Goal: Task Accomplishment & Management: Manage account settings

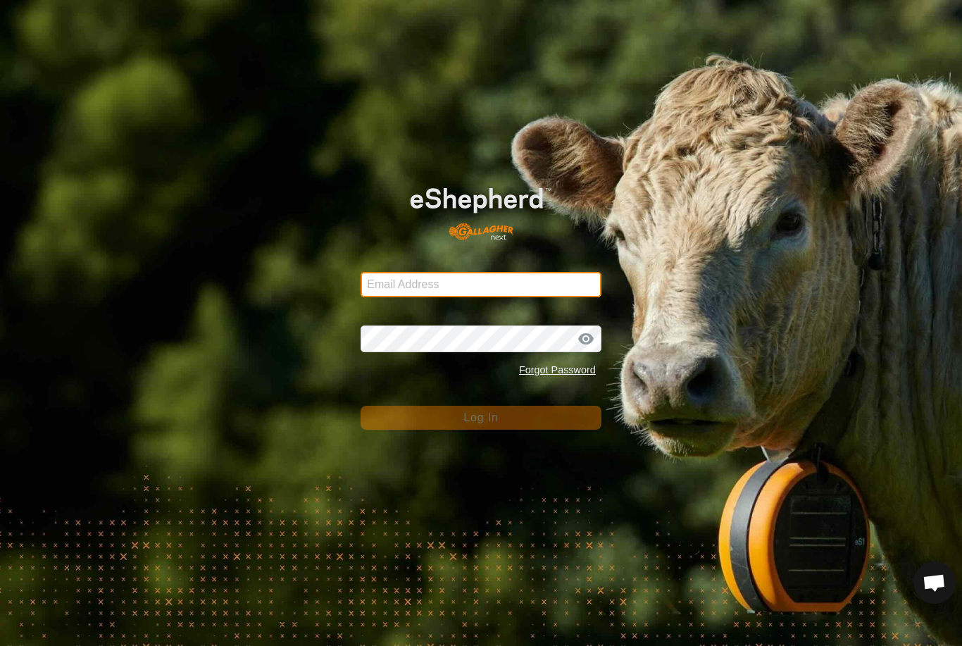
click at [528, 272] on input "Email Address" at bounding box center [481, 284] width 241 height 25
type input "Kmfarm@bigpond.com"
click at [481, 418] on button "Log In" at bounding box center [481, 418] width 241 height 24
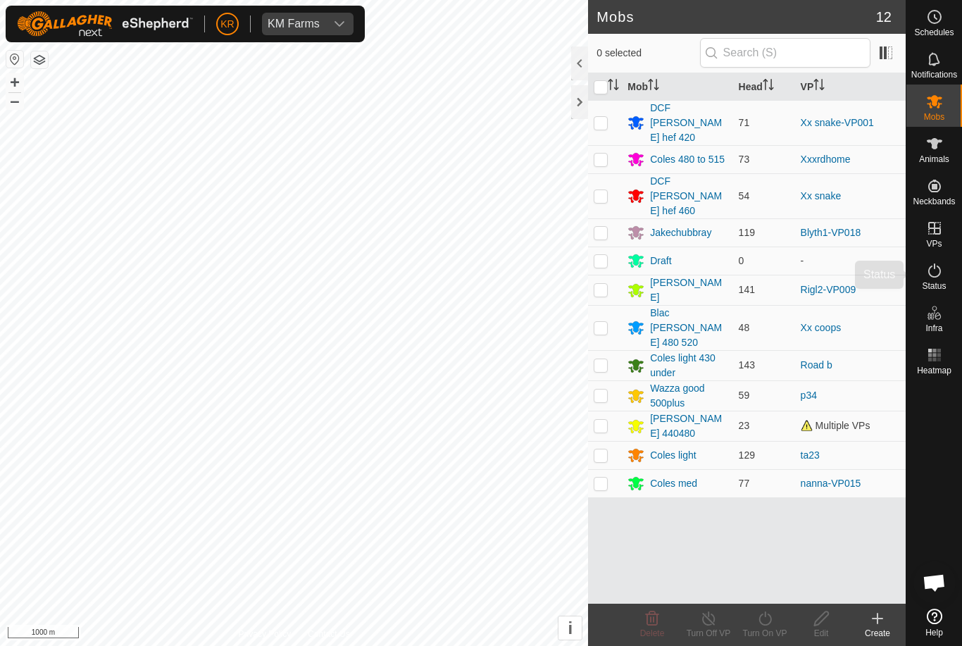
click at [944, 278] on es-activation-svg-icon at bounding box center [934, 270] width 25 height 23
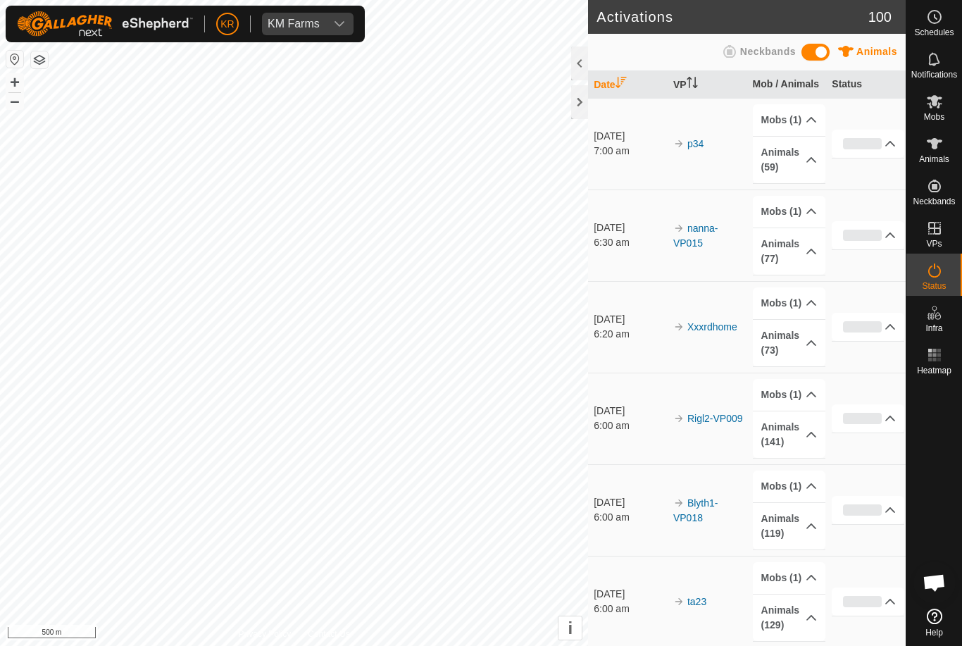
click at [870, 325] on div "0%" at bounding box center [862, 326] width 39 height 11
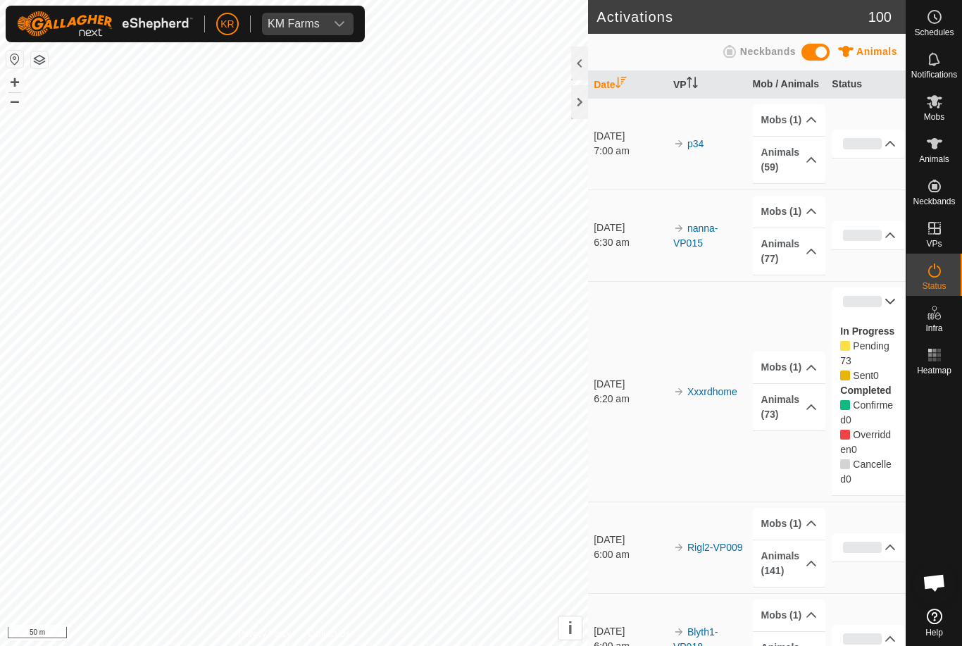
scroll to position [12, 0]
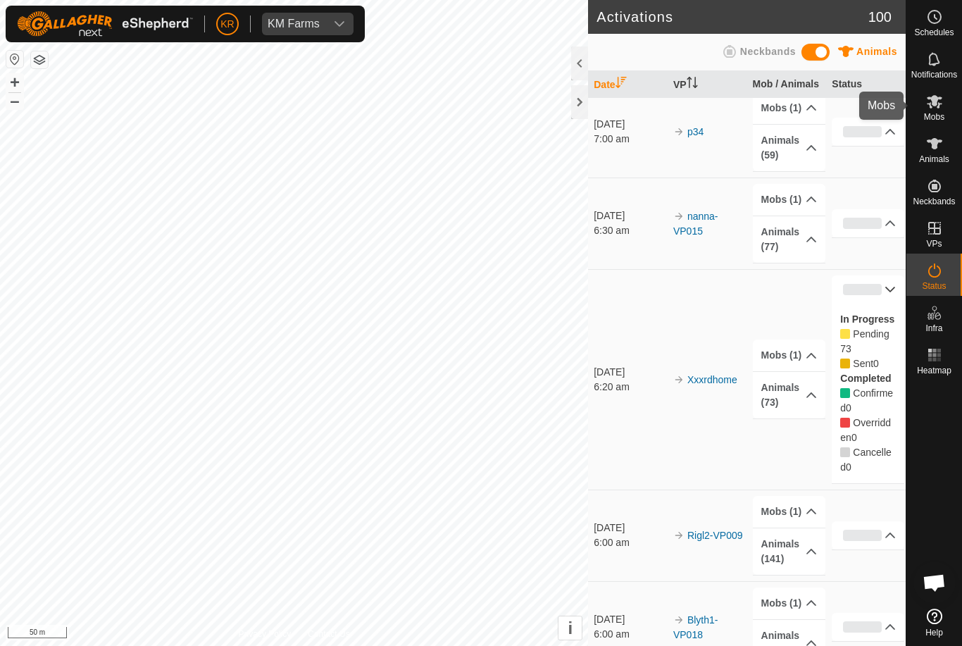
click at [945, 106] on es-mob-svg-icon at bounding box center [934, 101] width 25 height 23
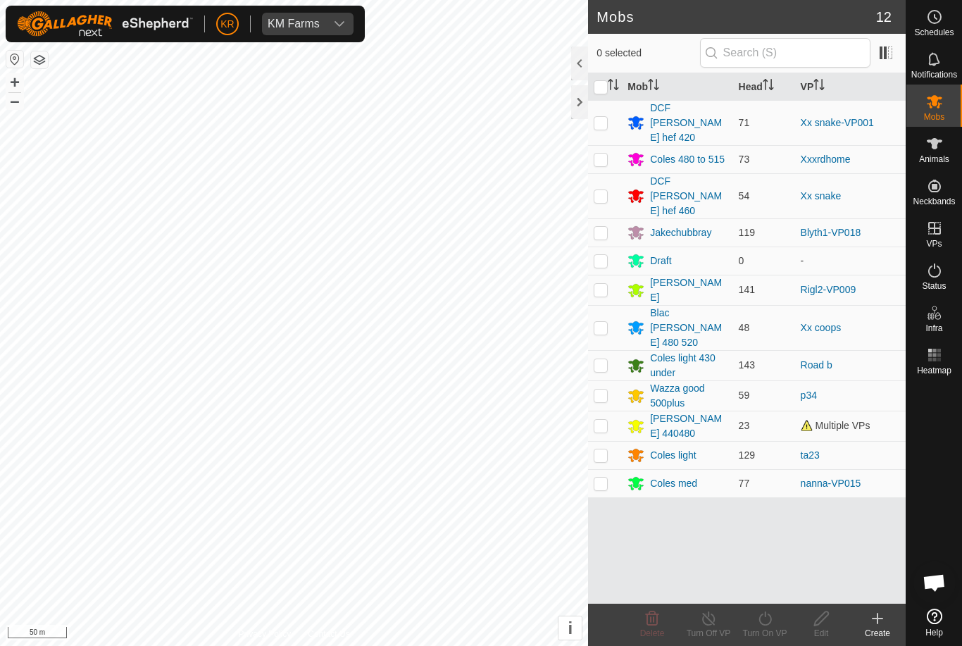
click at [590, 411] on td at bounding box center [605, 426] width 34 height 30
checkbox input "true"
click at [597, 151] on td at bounding box center [605, 159] width 34 height 28
checkbox input "true"
click at [599, 411] on td at bounding box center [605, 426] width 34 height 30
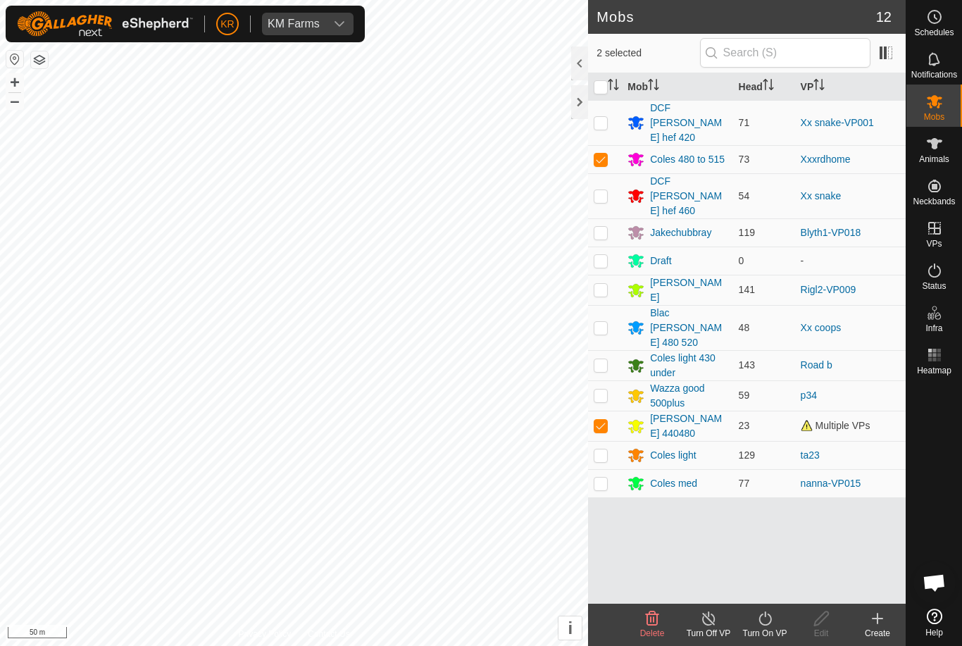
checkbox input "false"
click at [776, 619] on turn-on-svg-icon at bounding box center [765, 618] width 56 height 17
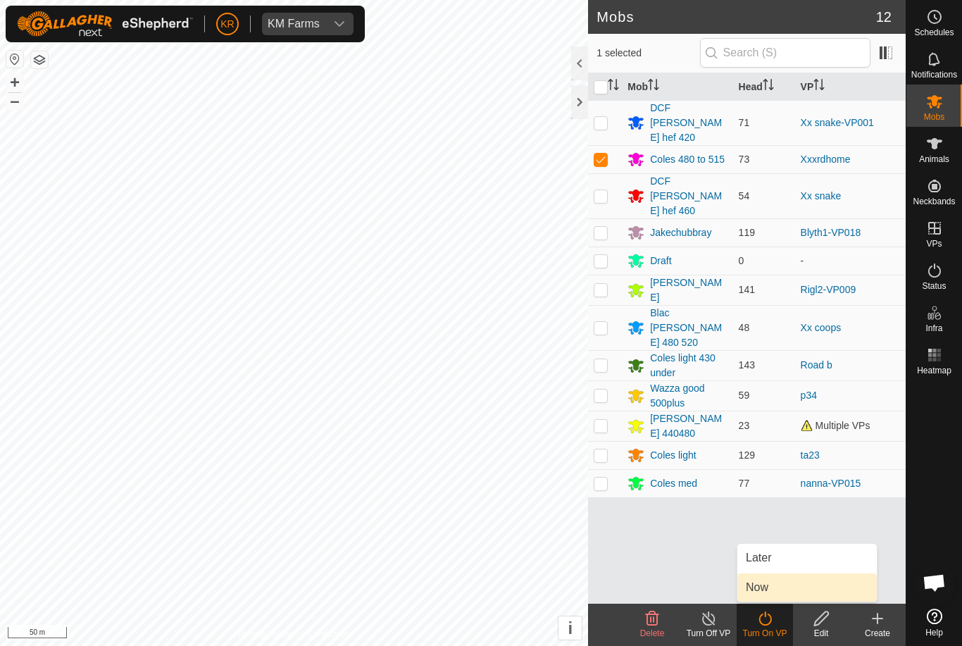
click at [789, 588] on link "Now" at bounding box center [807, 587] width 139 height 28
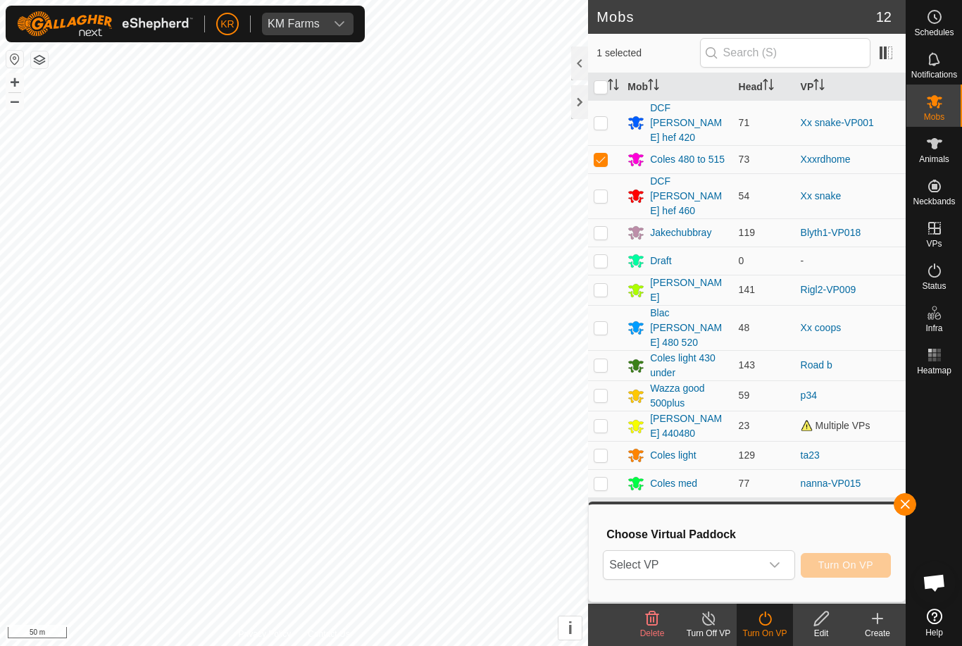
click at [754, 566] on span "Select VP" at bounding box center [682, 565] width 156 height 28
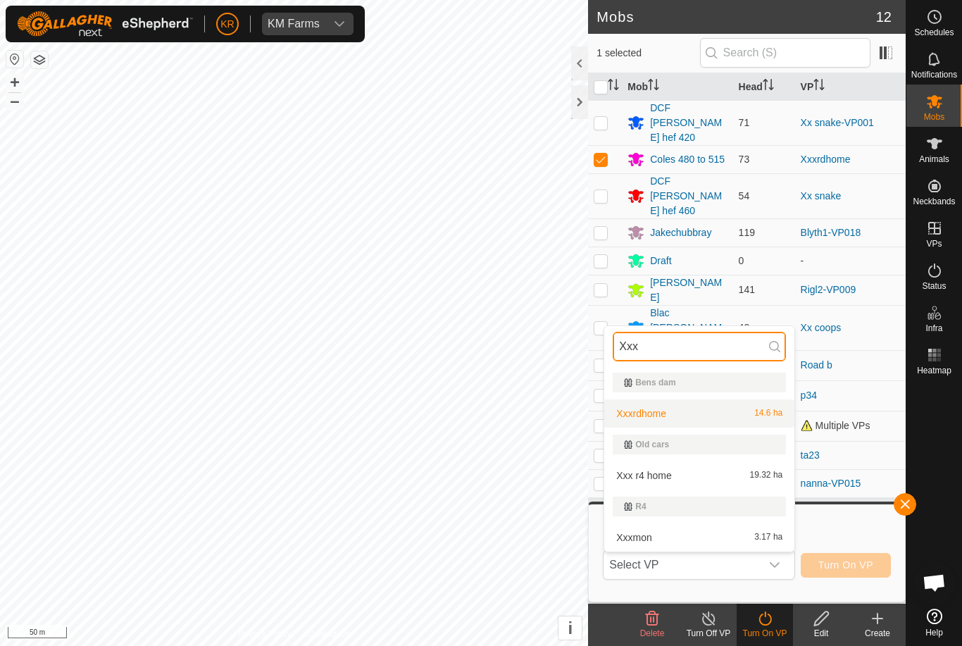
type input "Xxx"
click at [745, 418] on div "Xxxrdhome 14.6 ha" at bounding box center [699, 413] width 173 height 17
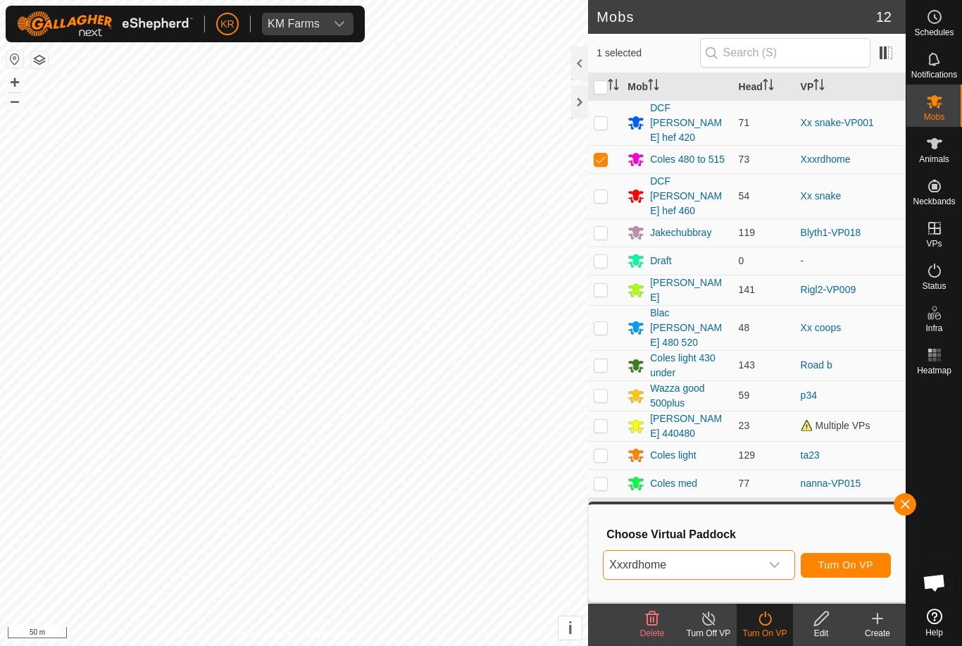
click at [853, 570] on span "Turn On VP" at bounding box center [846, 564] width 55 height 11
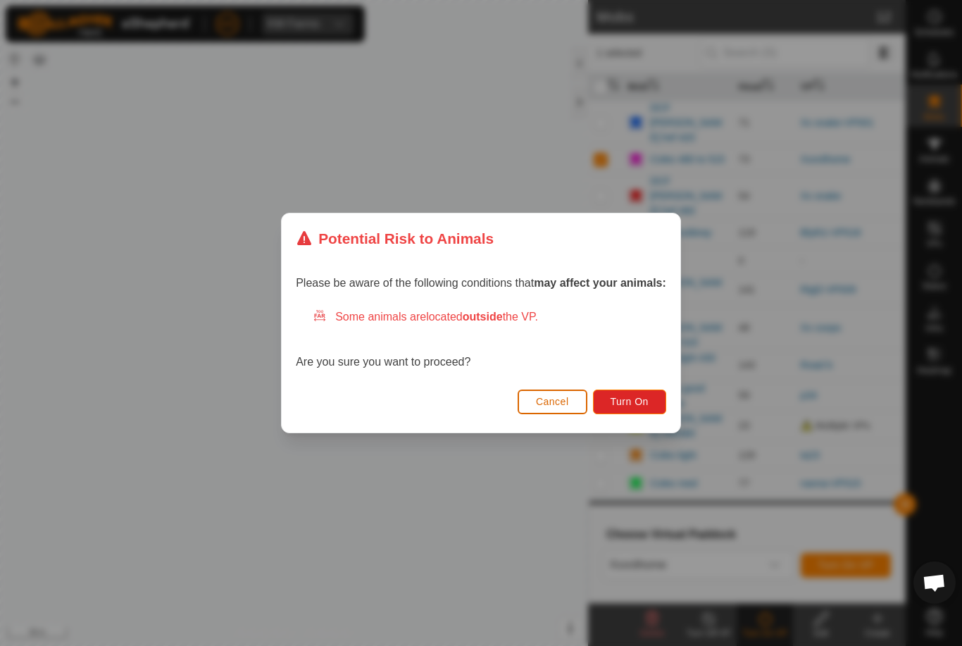
click at [647, 399] on span "Turn On" at bounding box center [630, 401] width 38 height 11
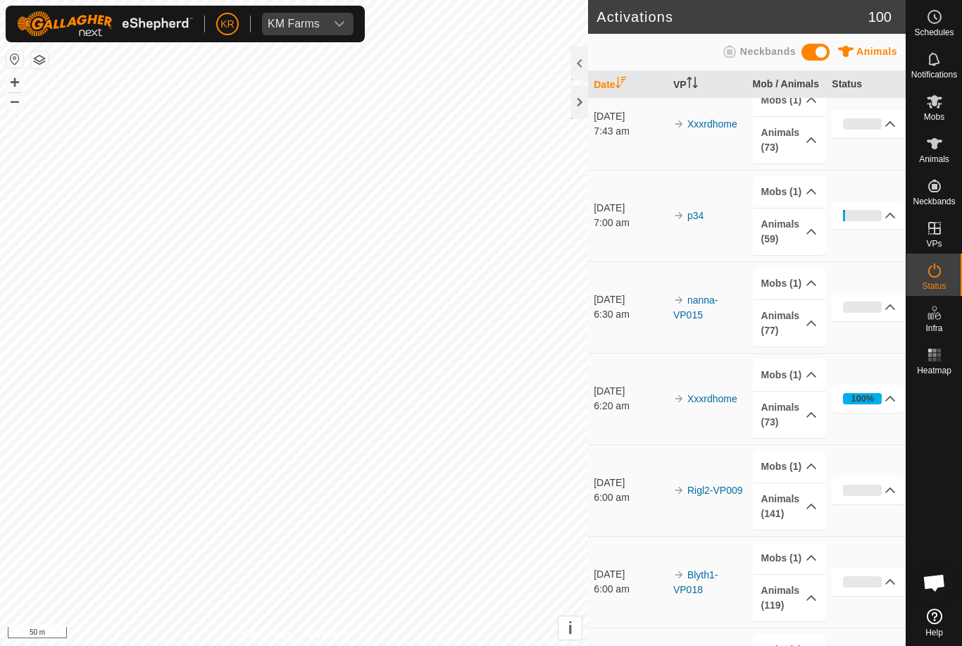
scroll to position [18, 0]
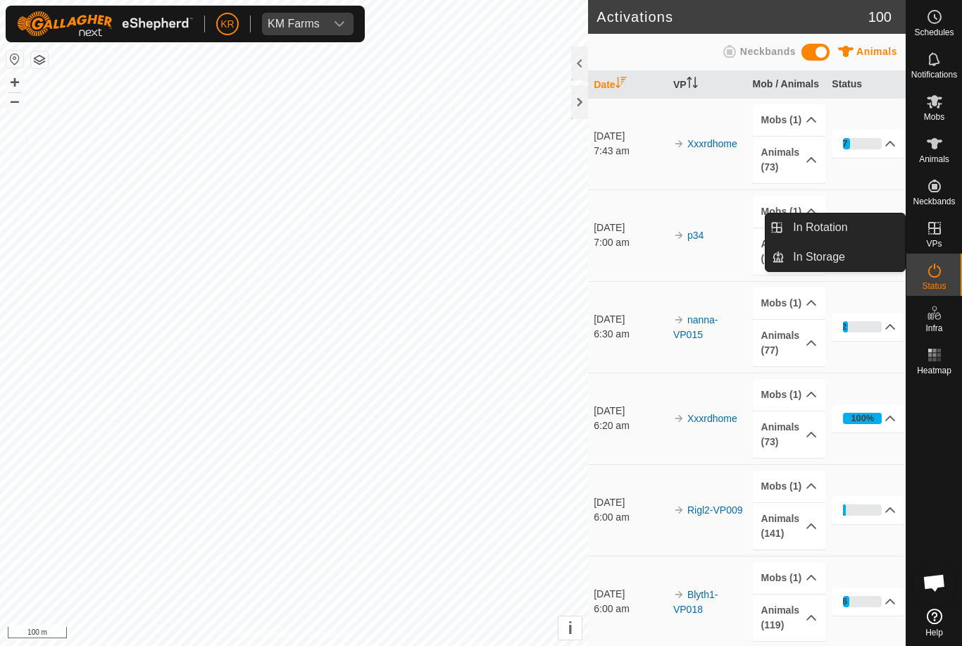
click at [867, 230] on link "In Rotation" at bounding box center [845, 227] width 120 height 28
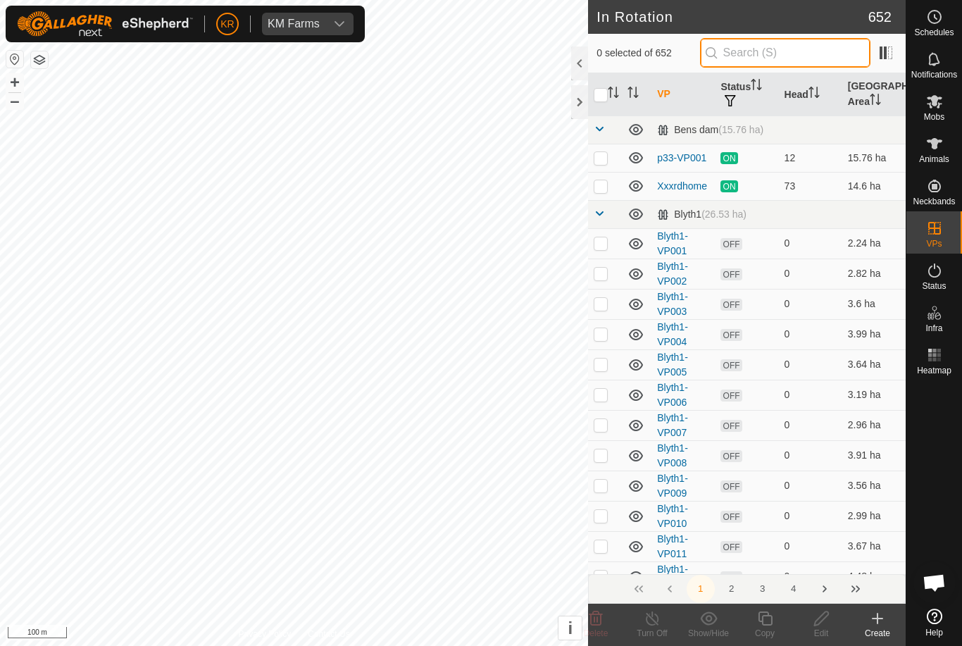
click at [800, 60] on input "text" at bounding box center [785, 53] width 170 height 30
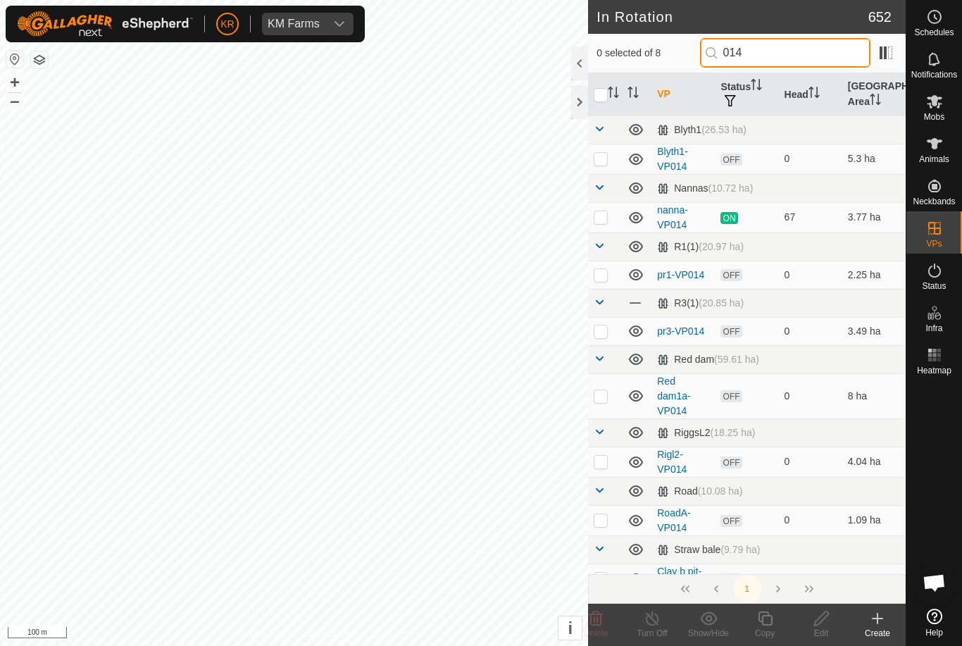
type input "014"
click at [603, 221] on p-checkbox at bounding box center [601, 216] width 14 height 11
checkbox input "true"
click at [771, 624] on icon at bounding box center [765, 618] width 14 height 14
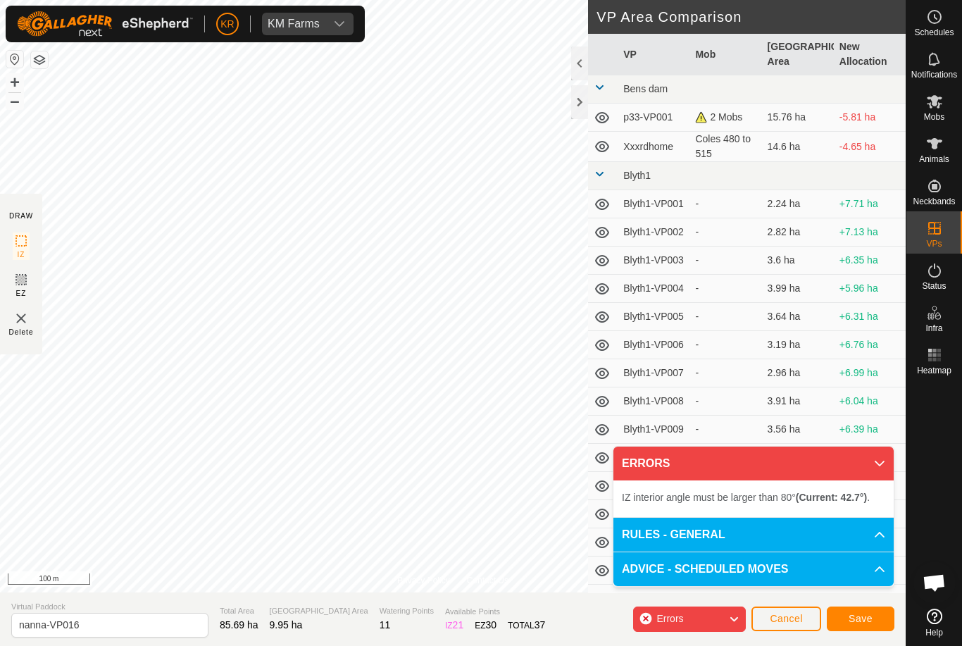
click at [602, 433] on icon at bounding box center [602, 429] width 17 height 17
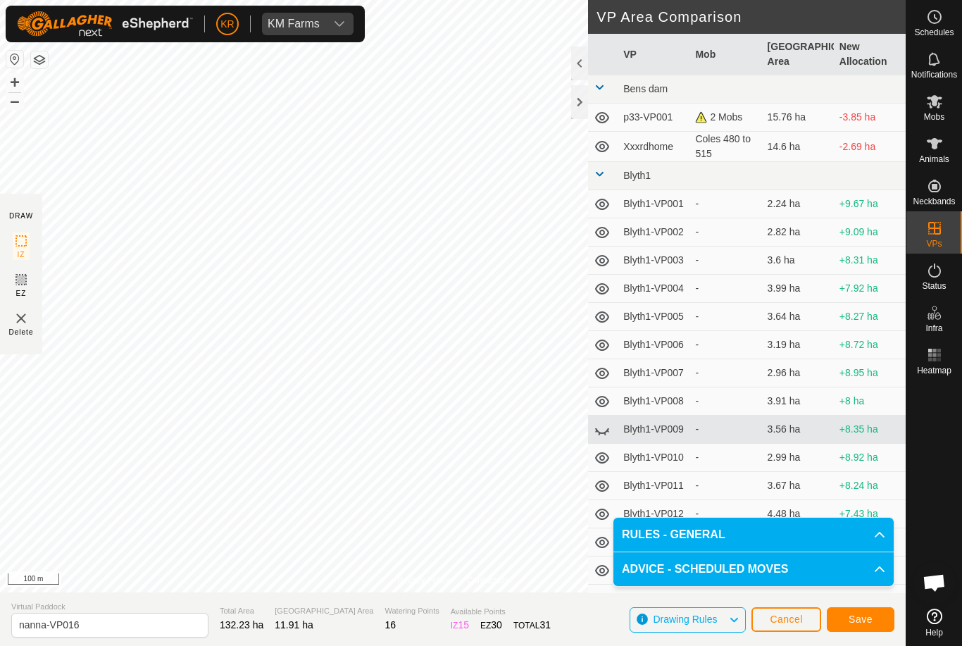
click at [867, 614] on span "Save" at bounding box center [861, 619] width 24 height 11
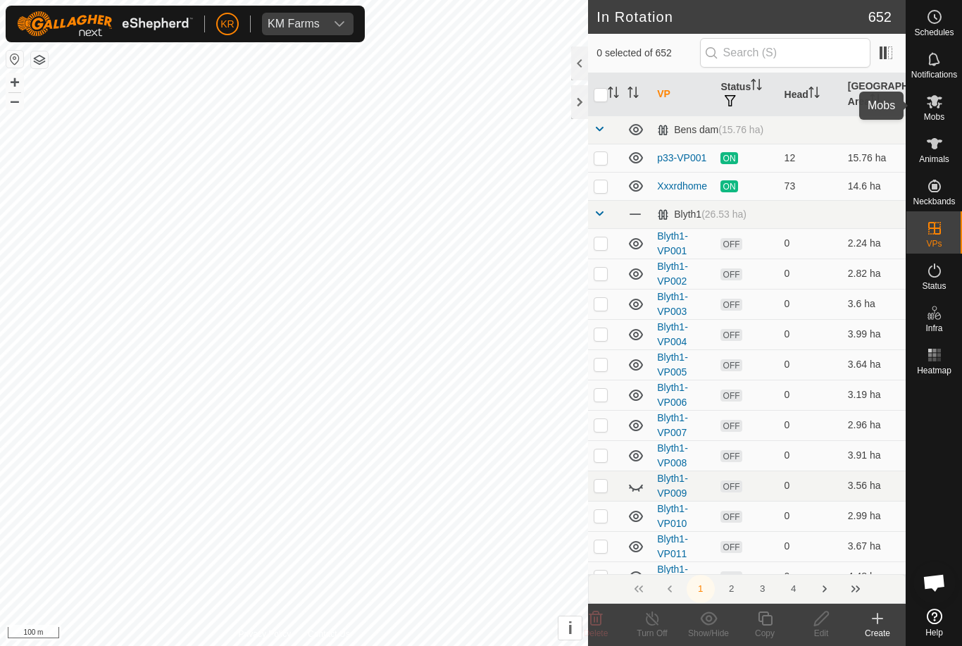
click at [948, 123] on div "Mobs" at bounding box center [935, 106] width 56 height 42
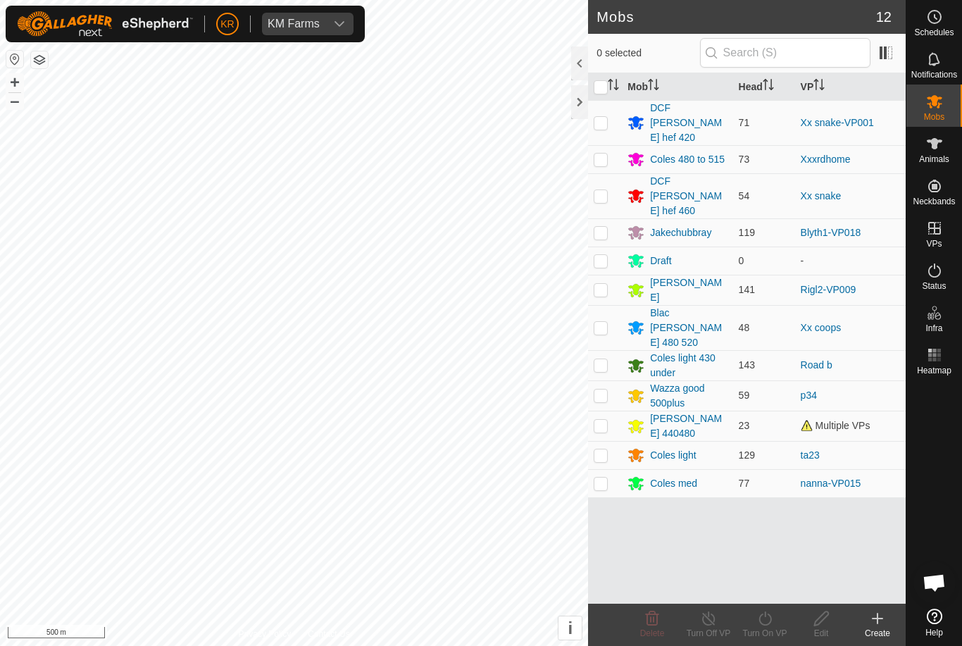
click at [599, 478] on p-checkbox at bounding box center [601, 483] width 14 height 11
checkbox input "true"
click at [772, 620] on icon at bounding box center [766, 618] width 18 height 17
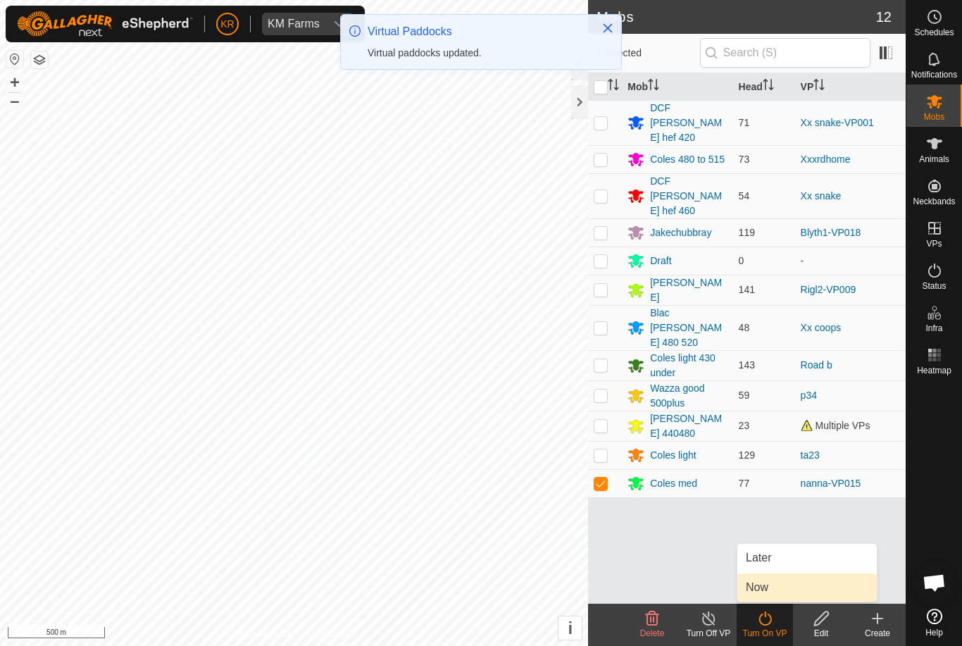
click at [785, 587] on link "Now" at bounding box center [807, 587] width 139 height 28
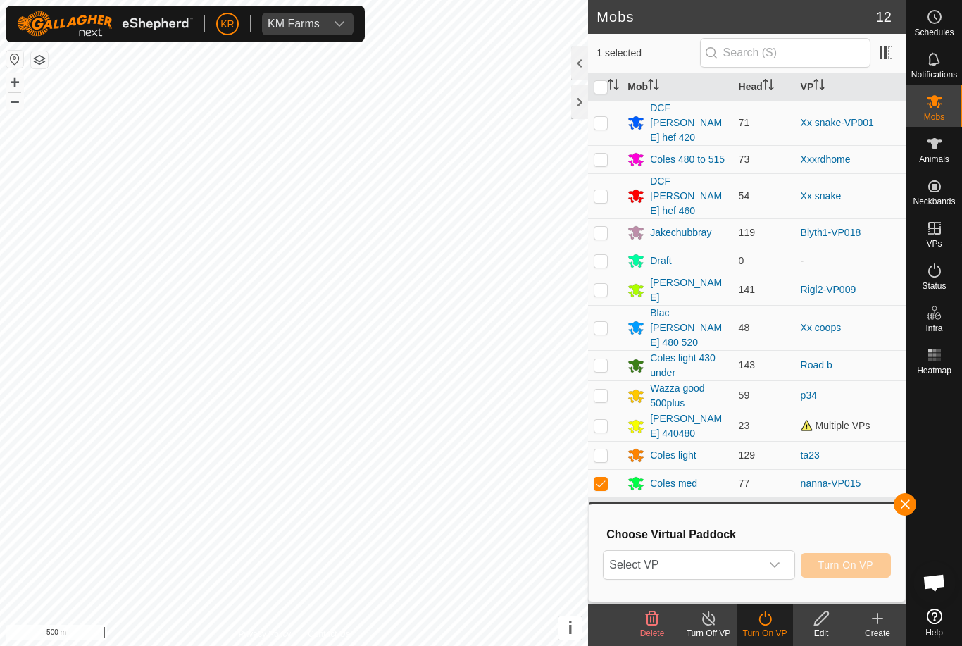
click at [777, 574] on div "dropdown trigger" at bounding box center [775, 565] width 28 height 28
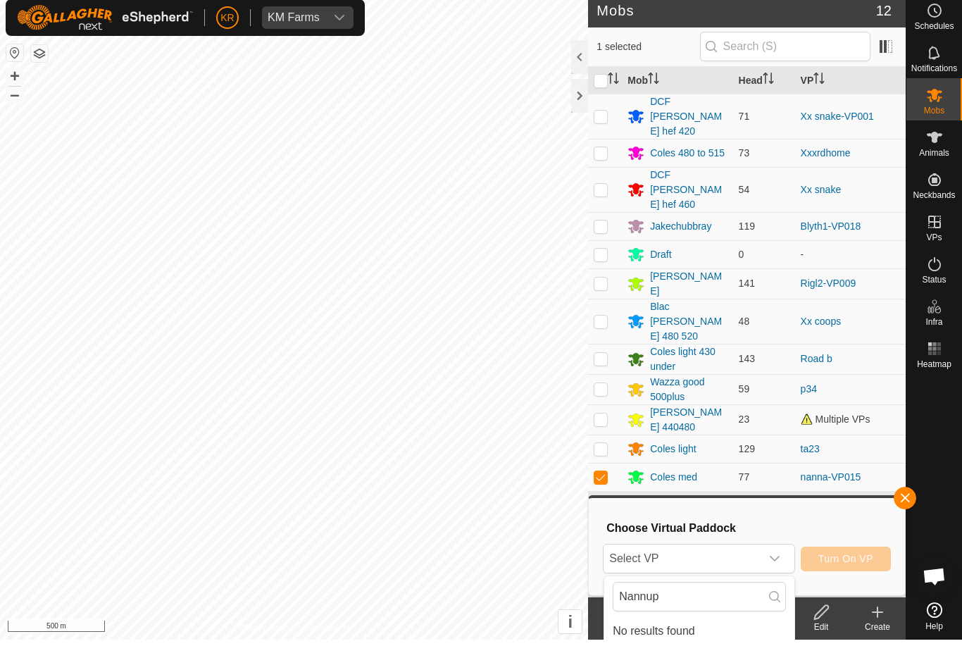
scroll to position [6, 0]
type input "Nannup"
click at [716, 546] on span "Select VP" at bounding box center [682, 559] width 156 height 28
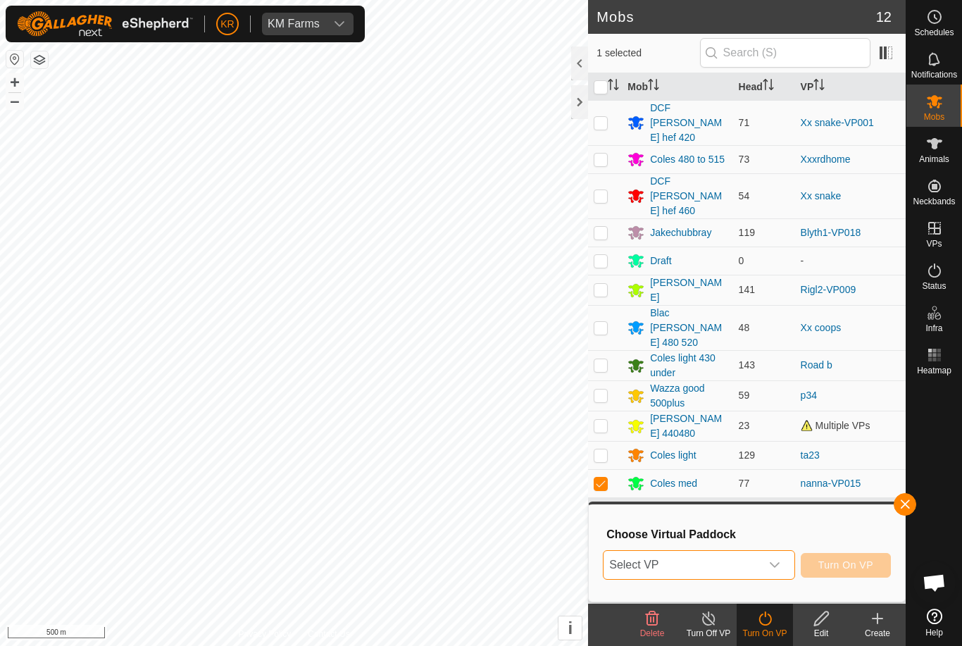
click at [710, 557] on span "Select VP" at bounding box center [682, 565] width 156 height 28
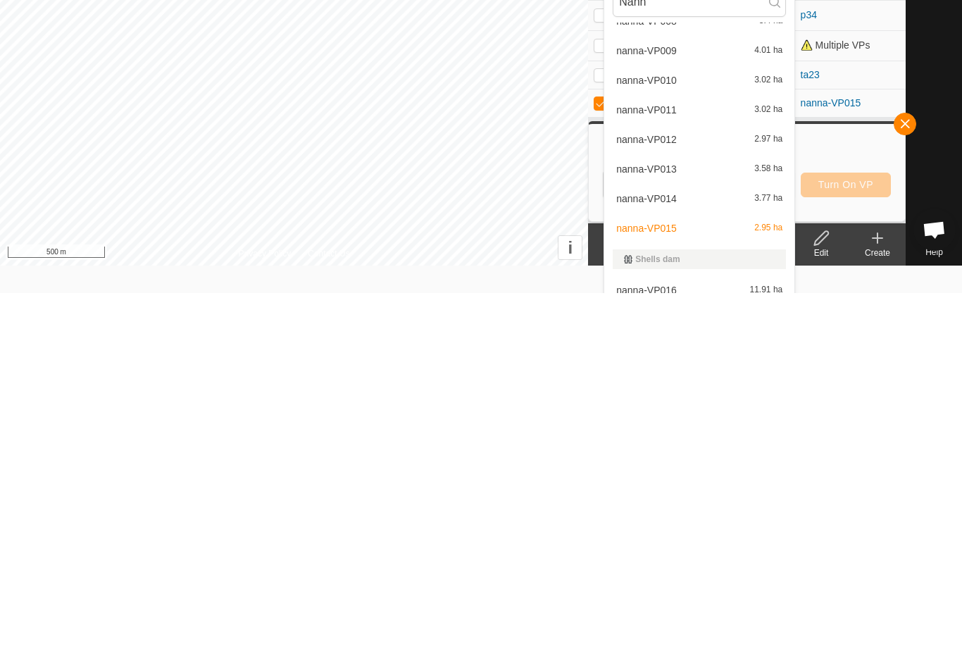
scroll to position [39, 0]
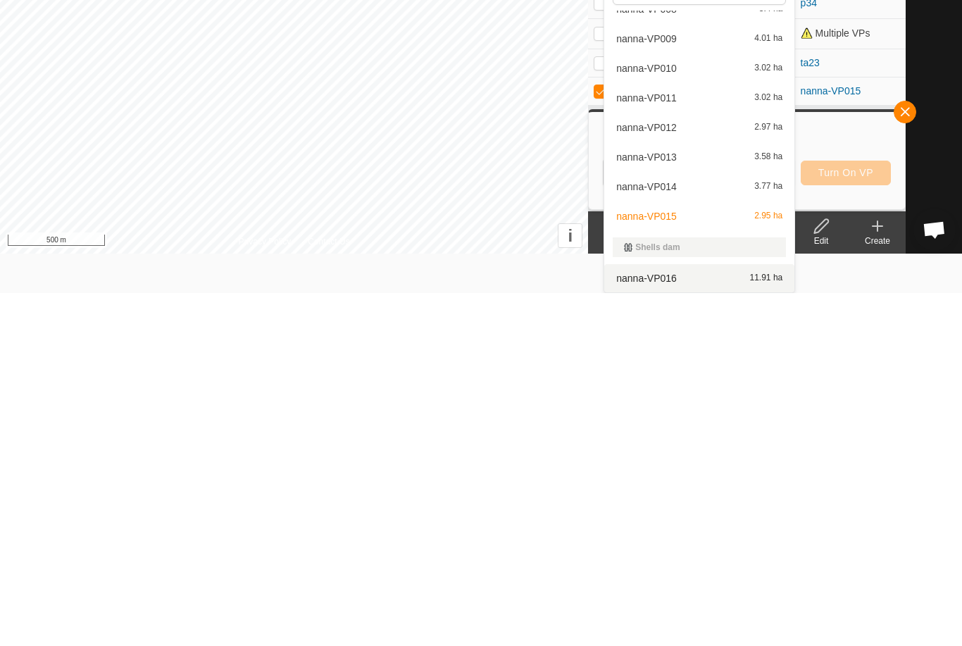
type input "Nann"
click at [695, 623] on div "nanna-VP016 11.91 ha" at bounding box center [699, 631] width 173 height 17
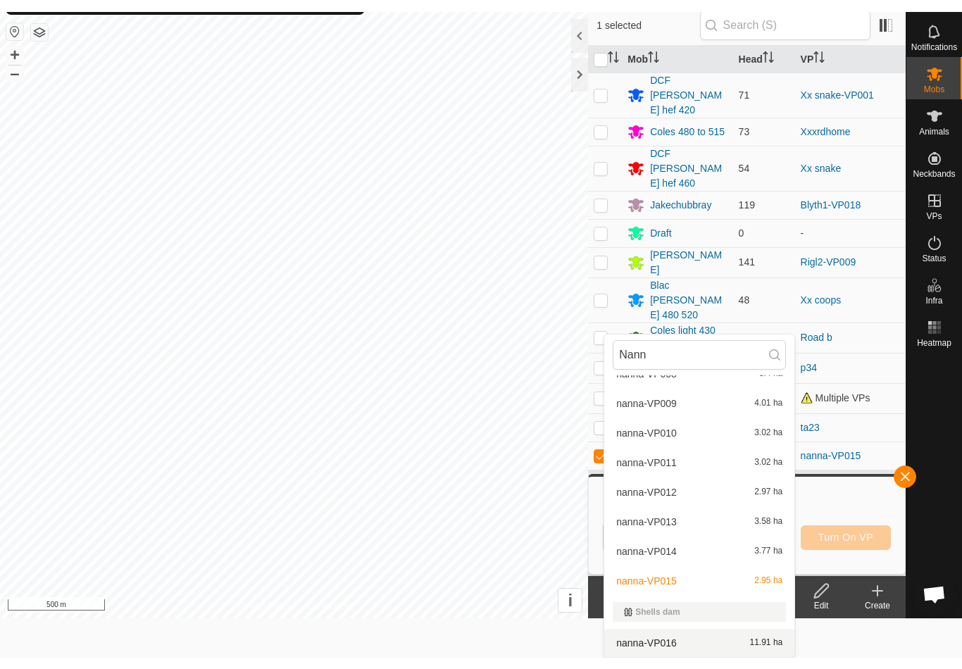
scroll to position [0, 0]
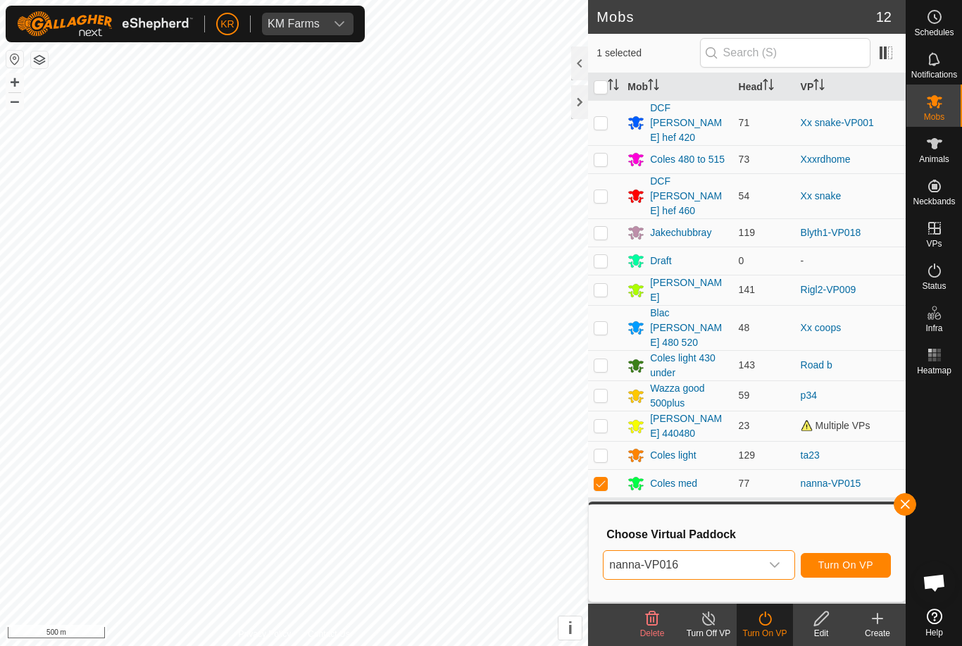
click at [845, 561] on span "Turn On VP" at bounding box center [846, 564] width 55 height 11
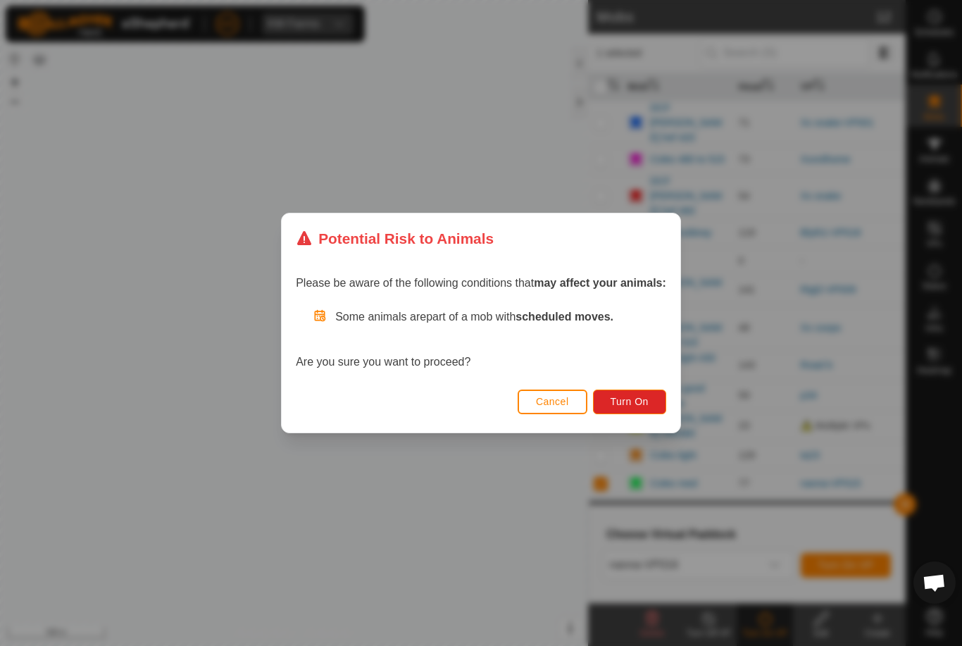
click at [649, 397] on span "Turn On" at bounding box center [630, 401] width 38 height 11
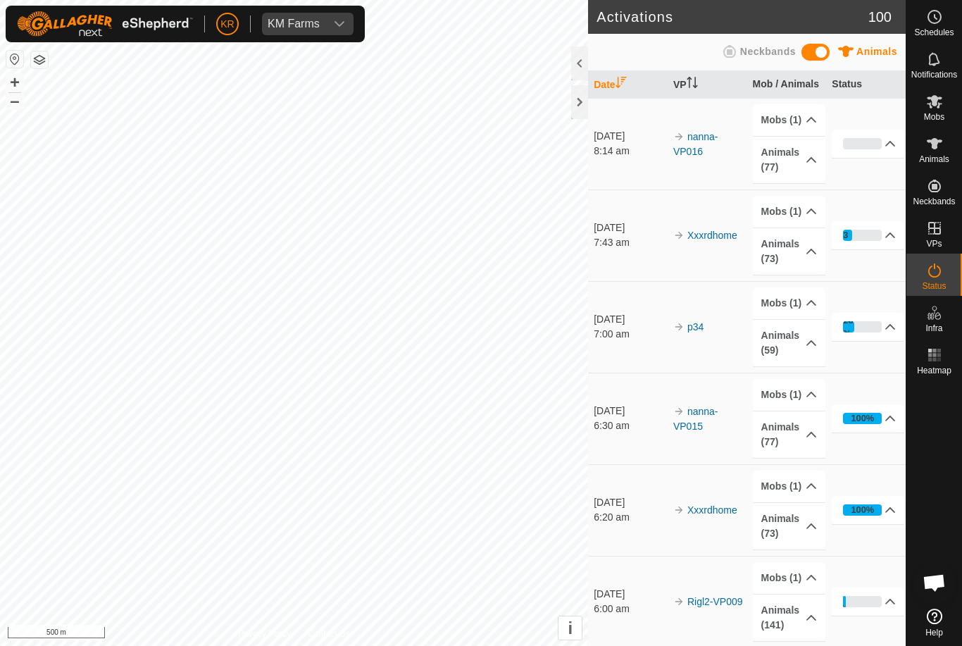
click at [872, 241] on p-accordion-header "23%" at bounding box center [868, 235] width 73 height 28
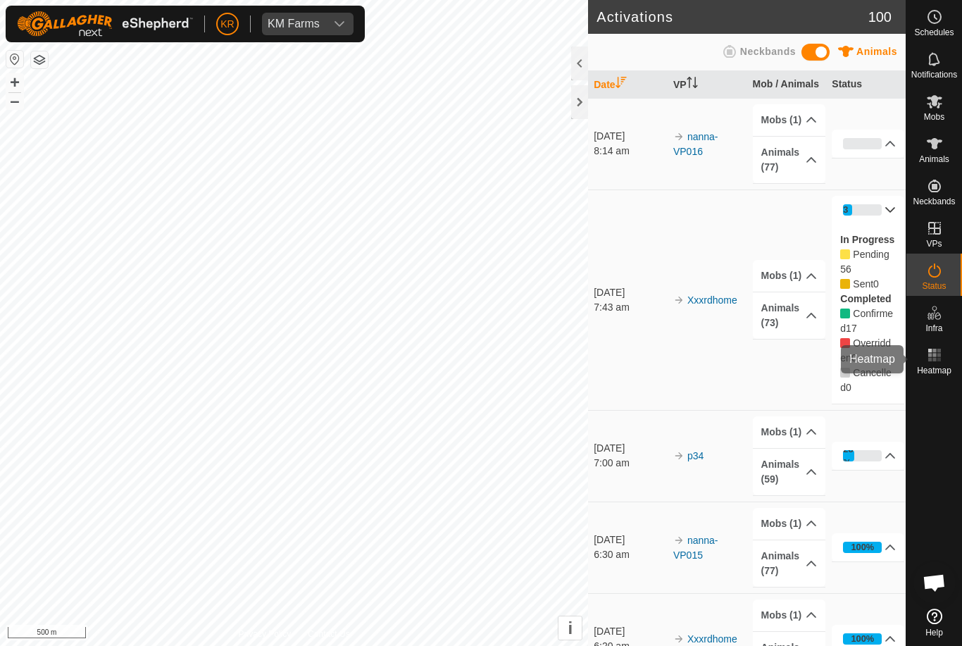
click at [953, 359] on div "Heatmap" at bounding box center [935, 359] width 56 height 42
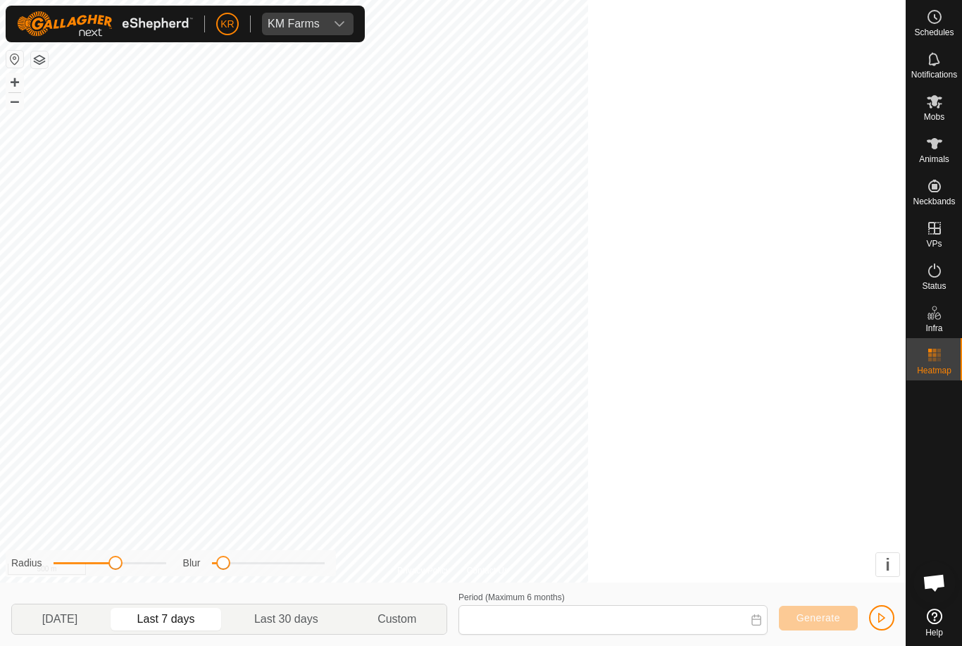
type input "10 Sep, 2025 - 16 Sep, 2025"
click at [6, 631] on div "Yesterday Last 7 days Last 30 days Custom" at bounding box center [229, 619] width 447 height 31
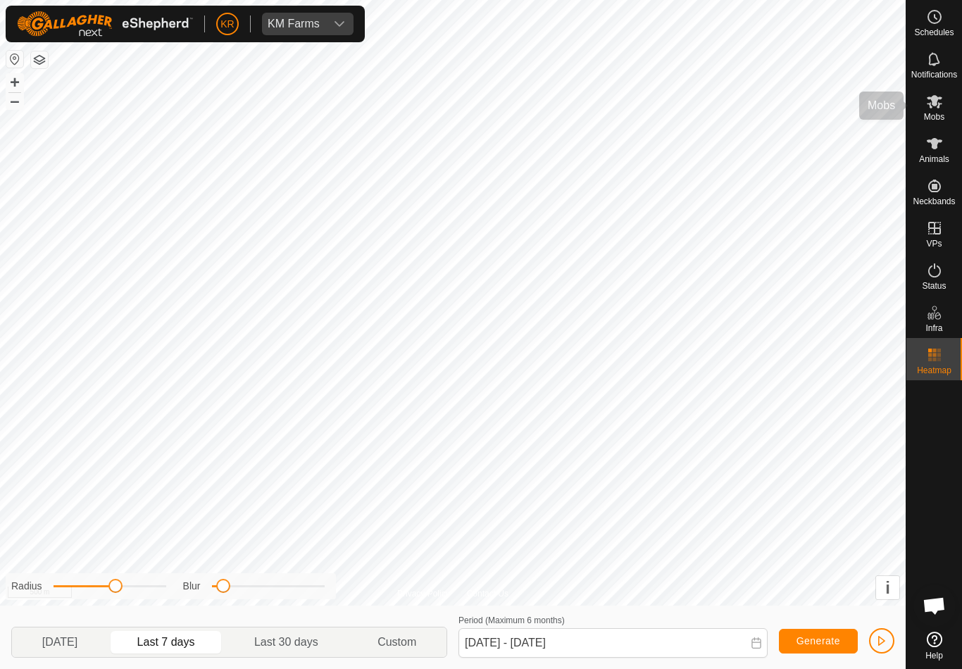
click at [934, 110] on es-mob-svg-icon at bounding box center [934, 101] width 25 height 23
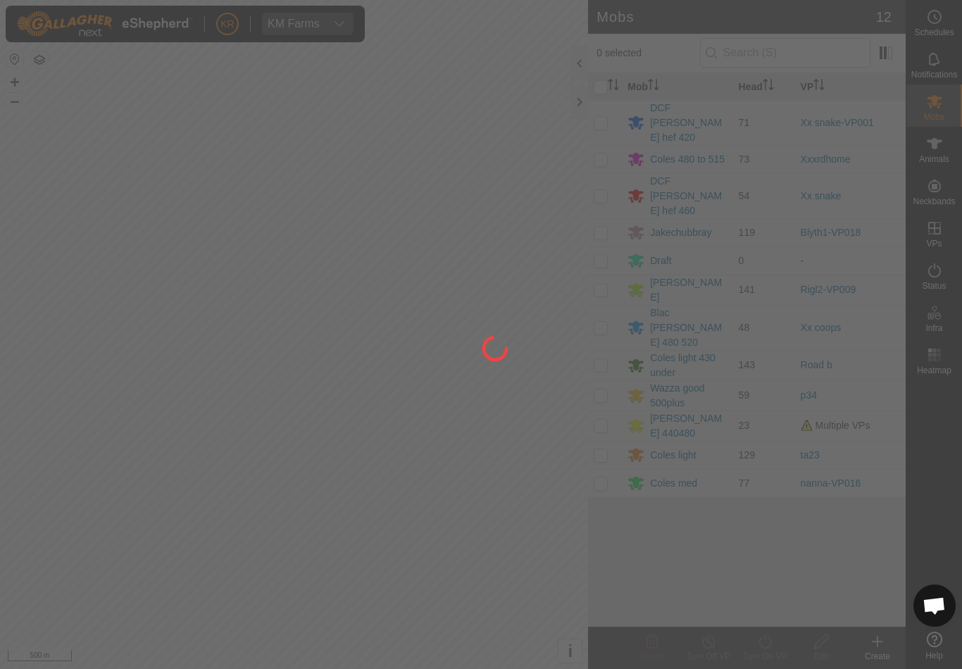
click at [354, 552] on div at bounding box center [481, 334] width 962 height 669
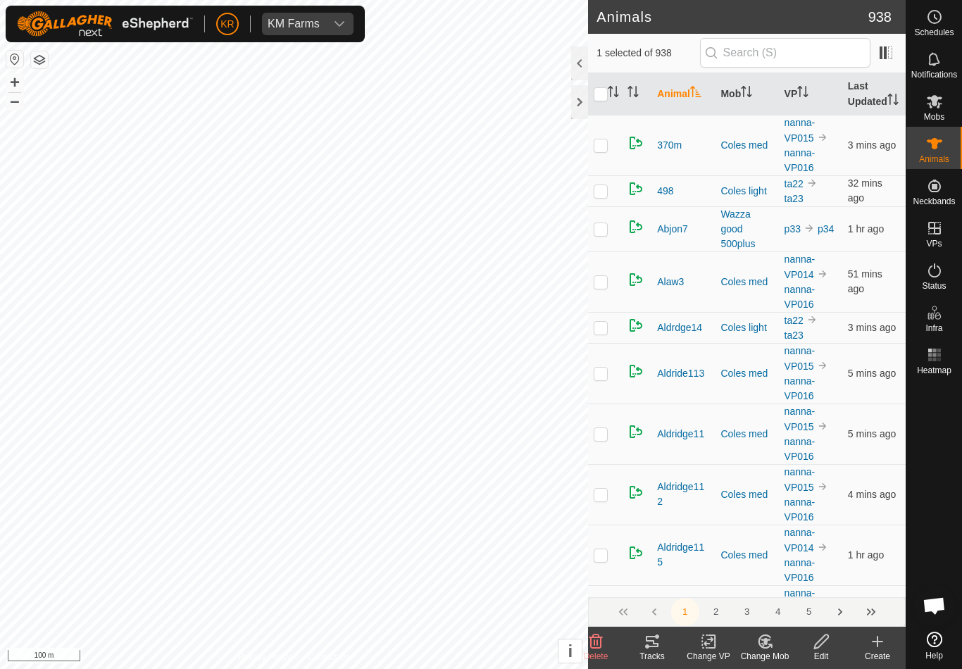
click at [716, 645] on icon at bounding box center [709, 641] width 18 height 17
click at [759, 616] on span "Turn Off VP" at bounding box center [741, 610] width 59 height 17
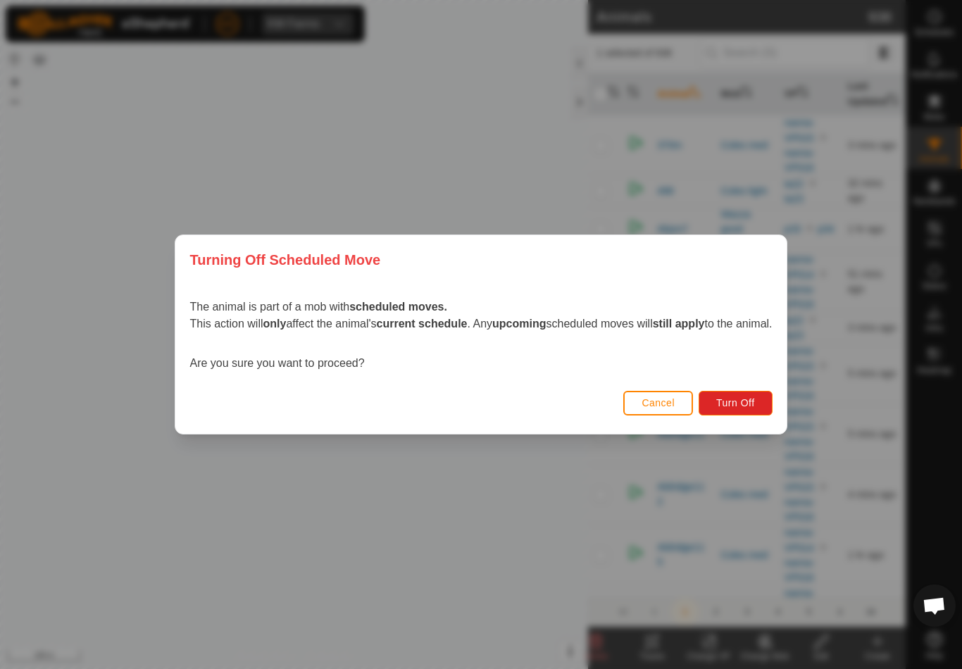
click at [754, 401] on span "Turn Off" at bounding box center [735, 402] width 39 height 11
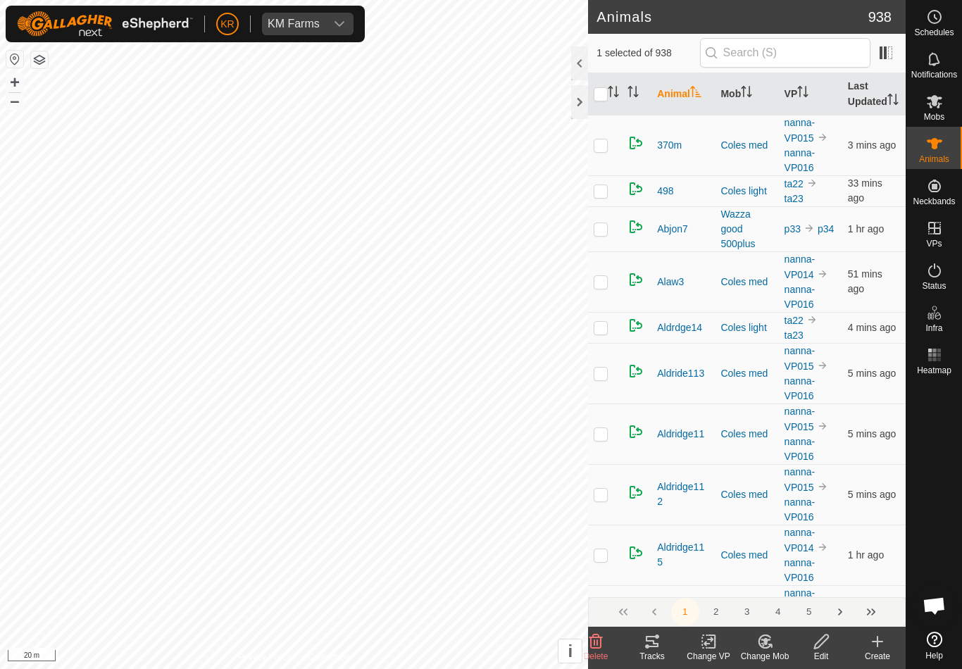
click at [716, 645] on div "Change VP" at bounding box center [708, 656] width 56 height 13
click at [754, 616] on span "Turn Off VP" at bounding box center [741, 610] width 59 height 17
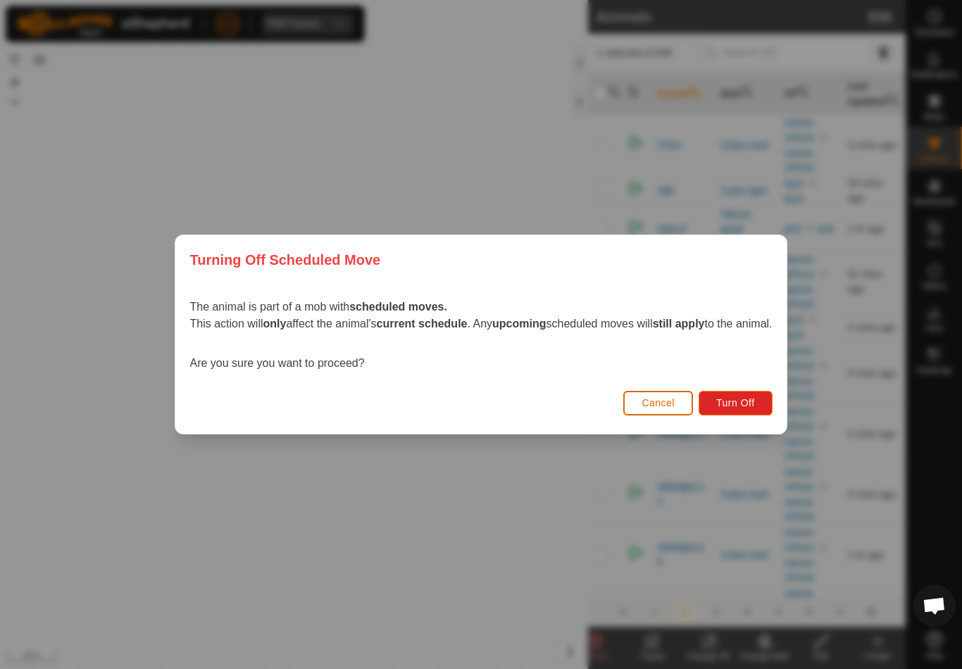
click at [756, 409] on button "Turn Off" at bounding box center [736, 403] width 74 height 25
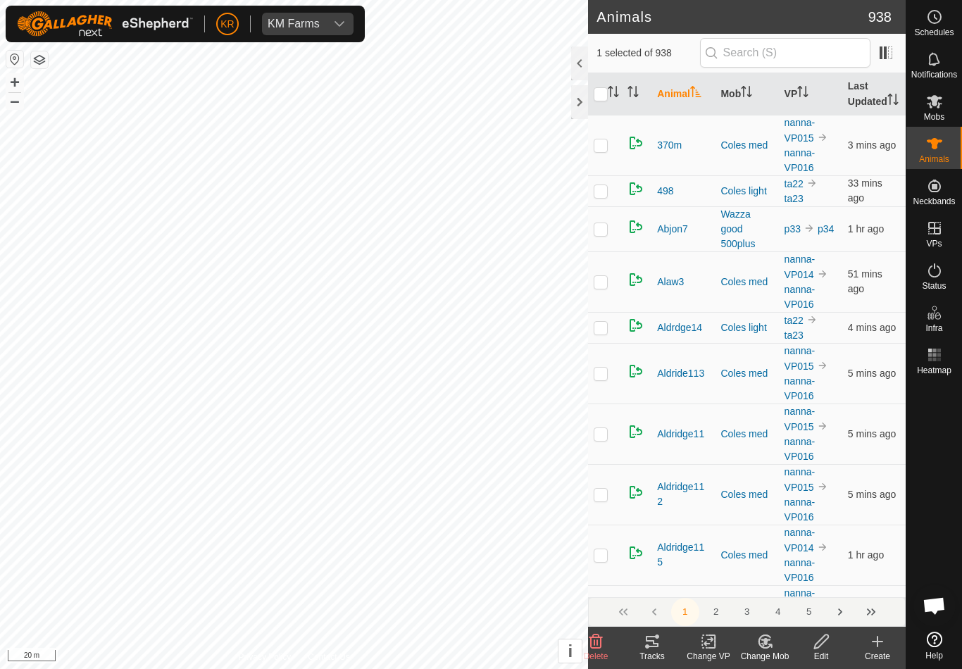
click at [718, 645] on change-vp-svg-icon at bounding box center [708, 641] width 56 height 17
click at [760, 611] on span "Turn Off VP" at bounding box center [741, 610] width 59 height 17
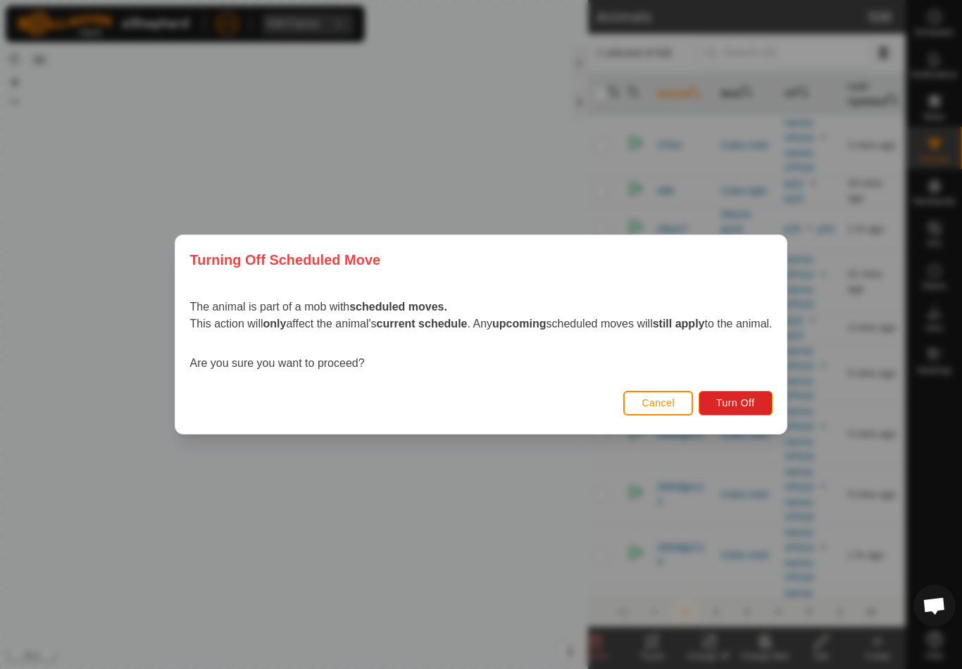
click at [755, 407] on span "Turn Off" at bounding box center [735, 402] width 39 height 11
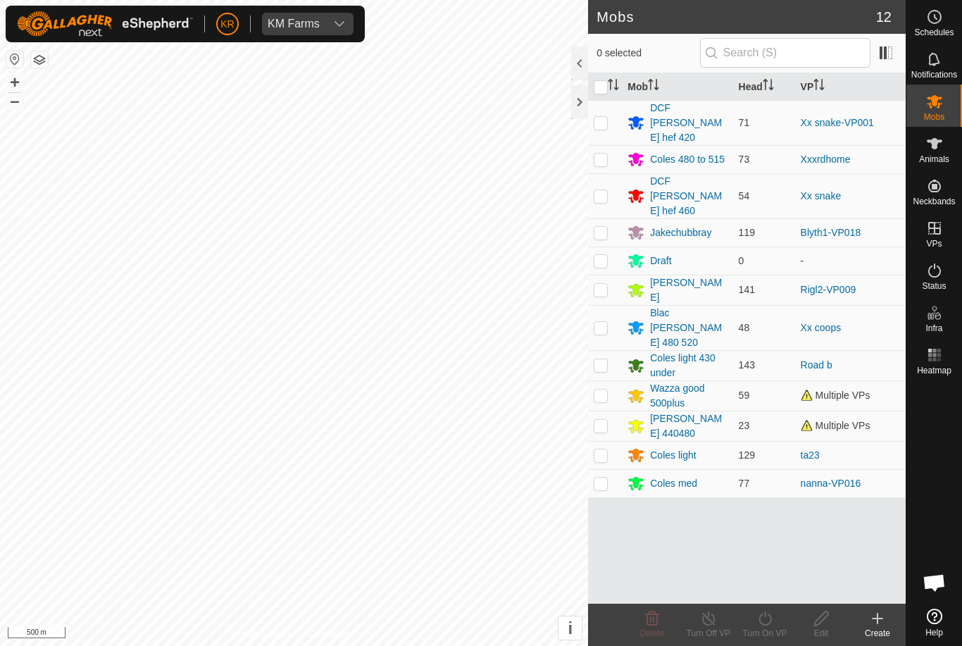
click at [867, 120] on link "Xx snake-VP001" at bounding box center [837, 122] width 73 height 11
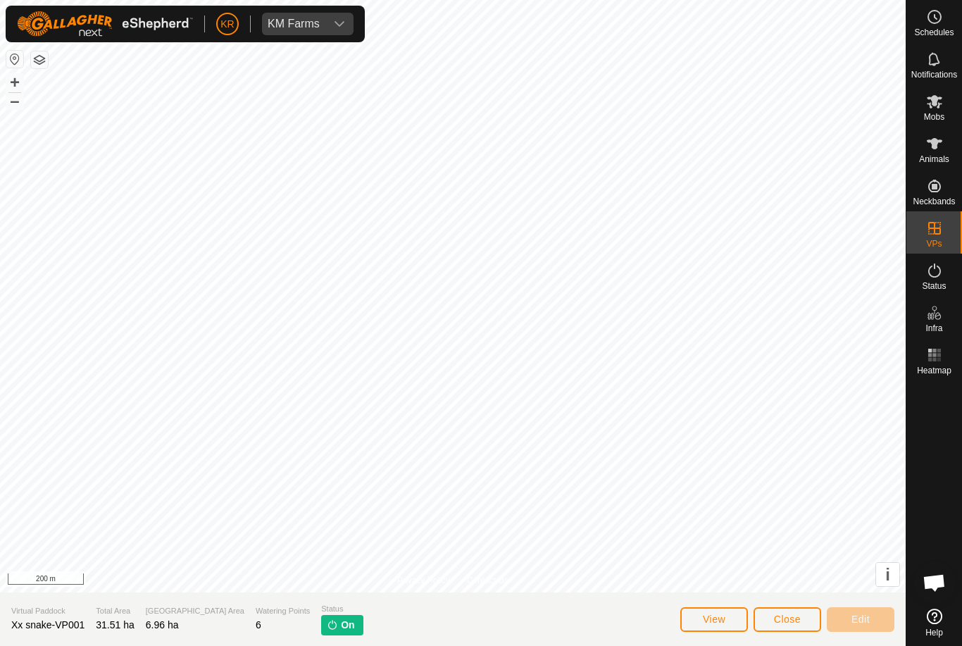
click at [796, 619] on span "Close" at bounding box center [787, 619] width 27 height 11
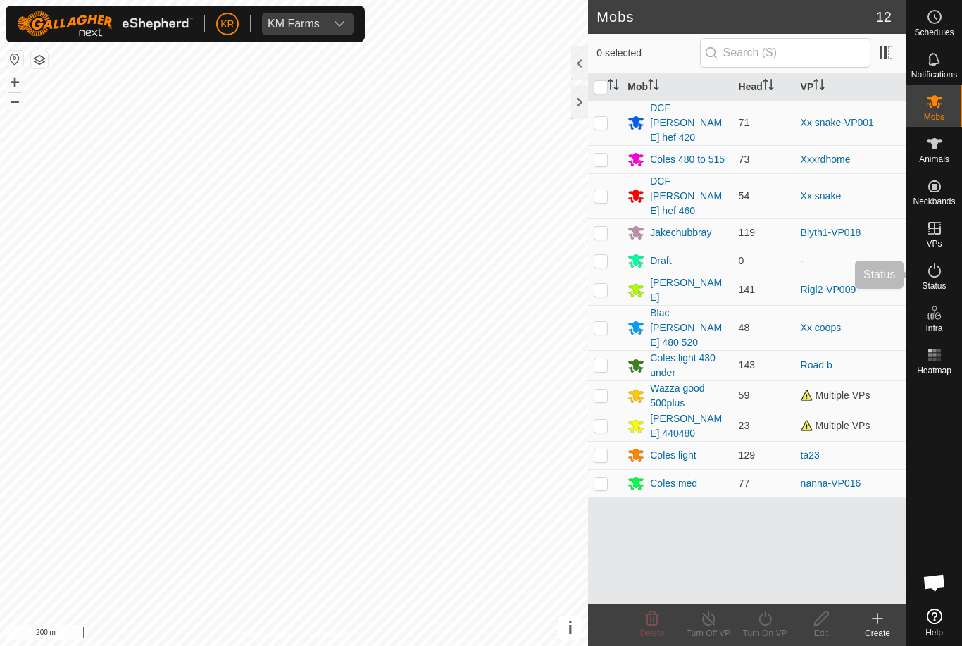
click at [952, 279] on div "Status" at bounding box center [935, 275] width 56 height 42
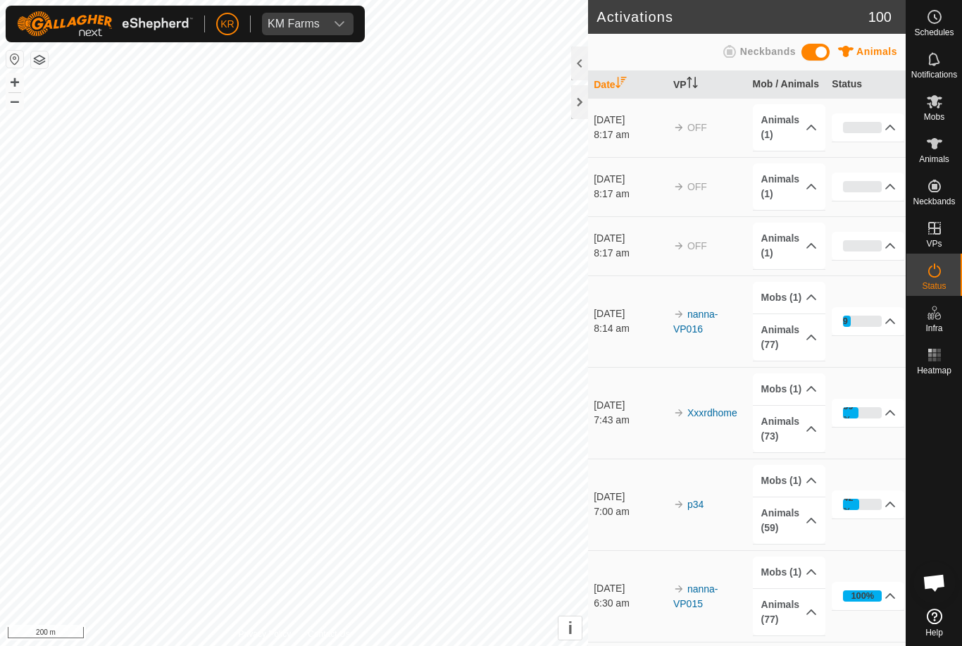
click at [952, 282] on div "Status" at bounding box center [935, 275] width 56 height 42
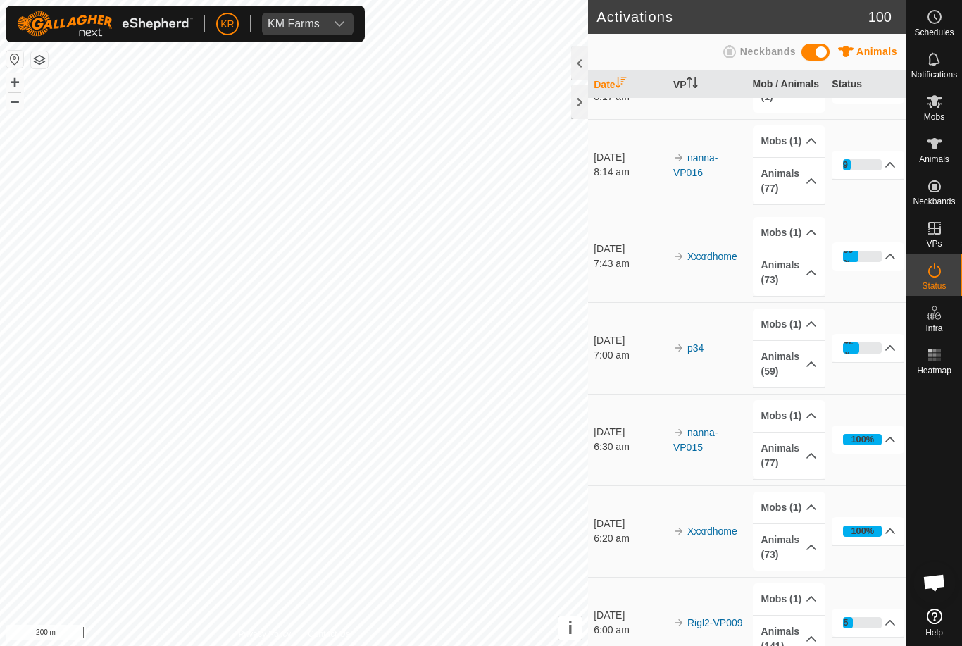
scroll to position [157, 0]
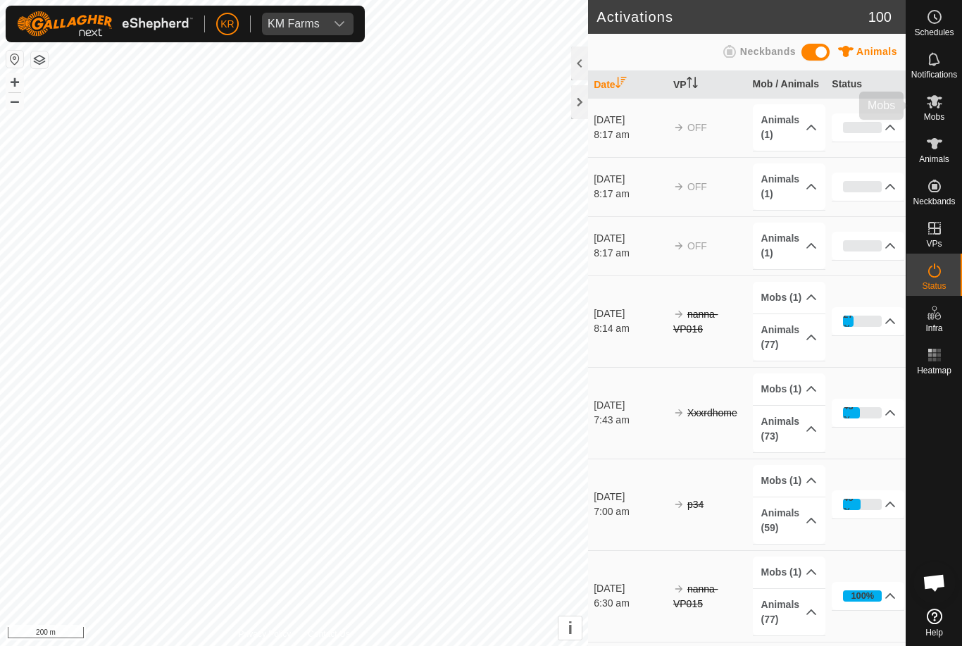
click at [951, 108] on div "Mobs" at bounding box center [935, 106] width 56 height 42
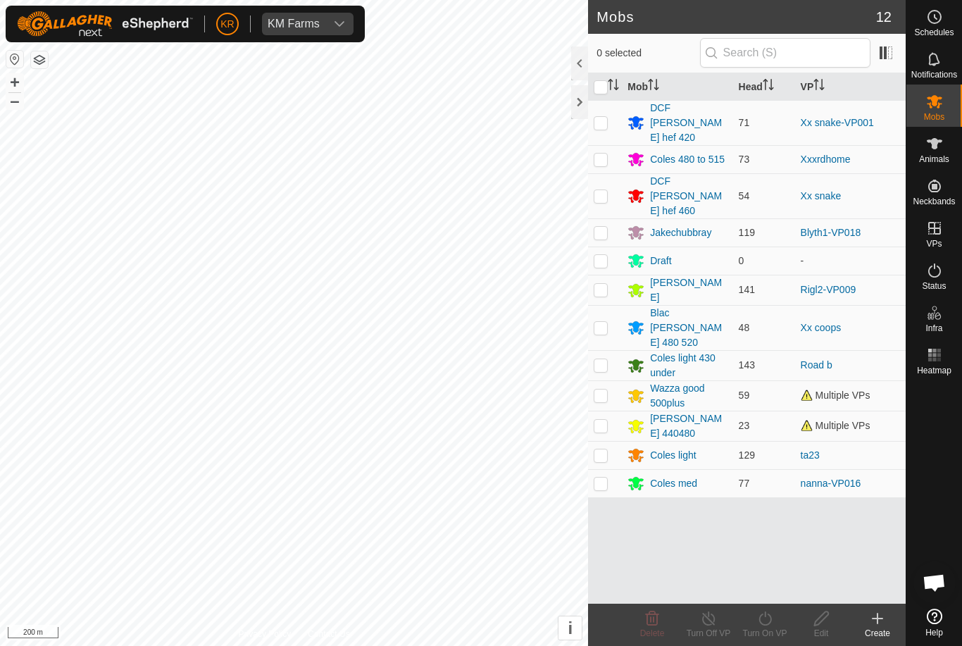
click at [694, 351] on div "Coles light 430 under" at bounding box center [688, 366] width 77 height 30
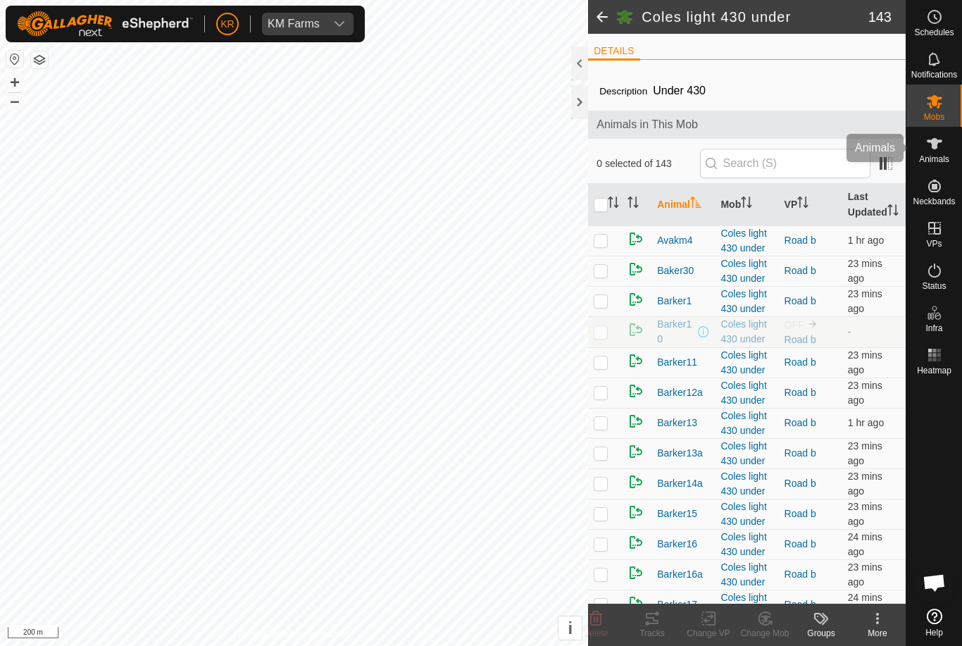
click at [944, 148] on es-animals-svg-icon at bounding box center [934, 143] width 25 height 23
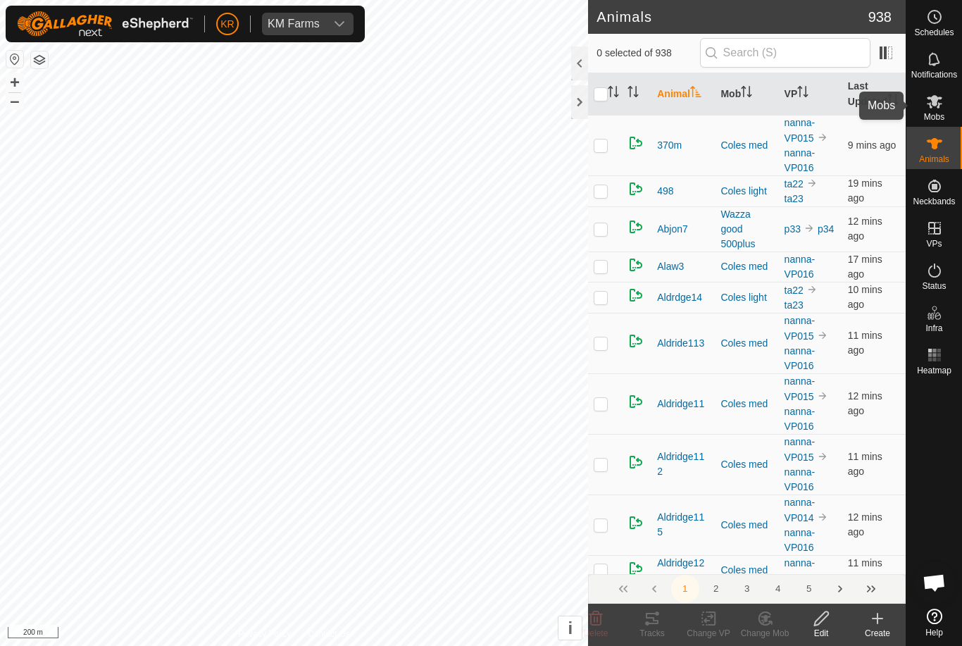
click at [943, 103] on es-mob-svg-icon at bounding box center [934, 101] width 25 height 23
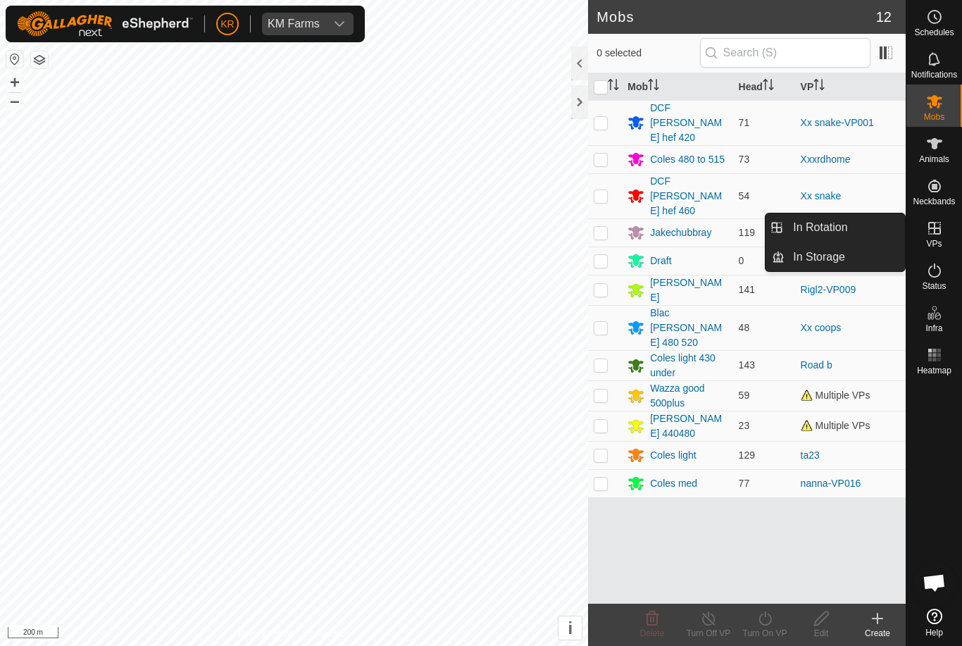
click at [950, 230] on div "VPs" at bounding box center [935, 232] width 56 height 42
click at [880, 239] on link "In Rotation" at bounding box center [845, 227] width 120 height 28
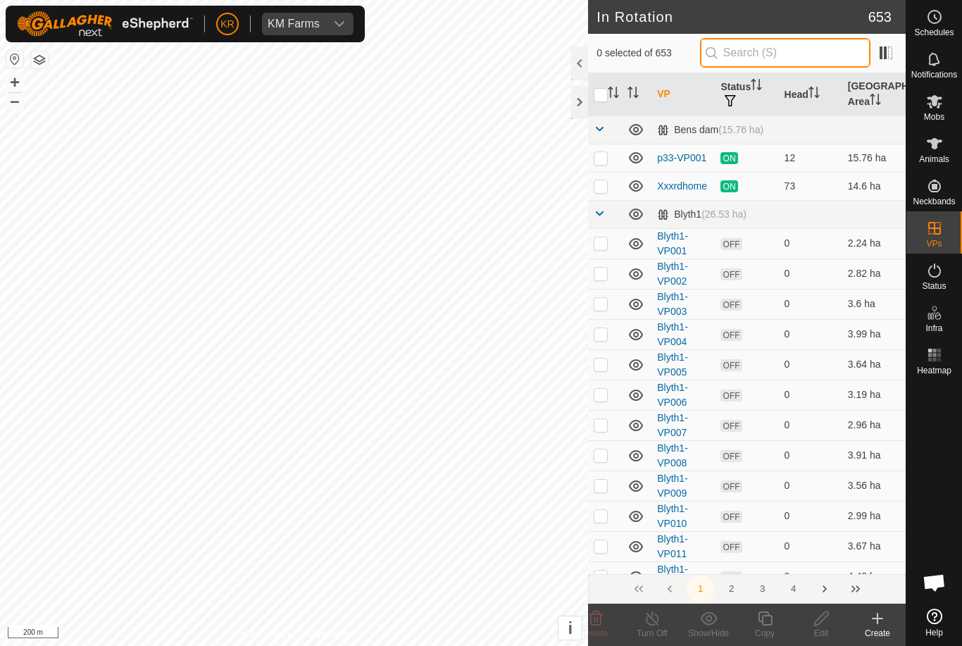
click at [796, 54] on input "text" at bounding box center [785, 53] width 170 height 30
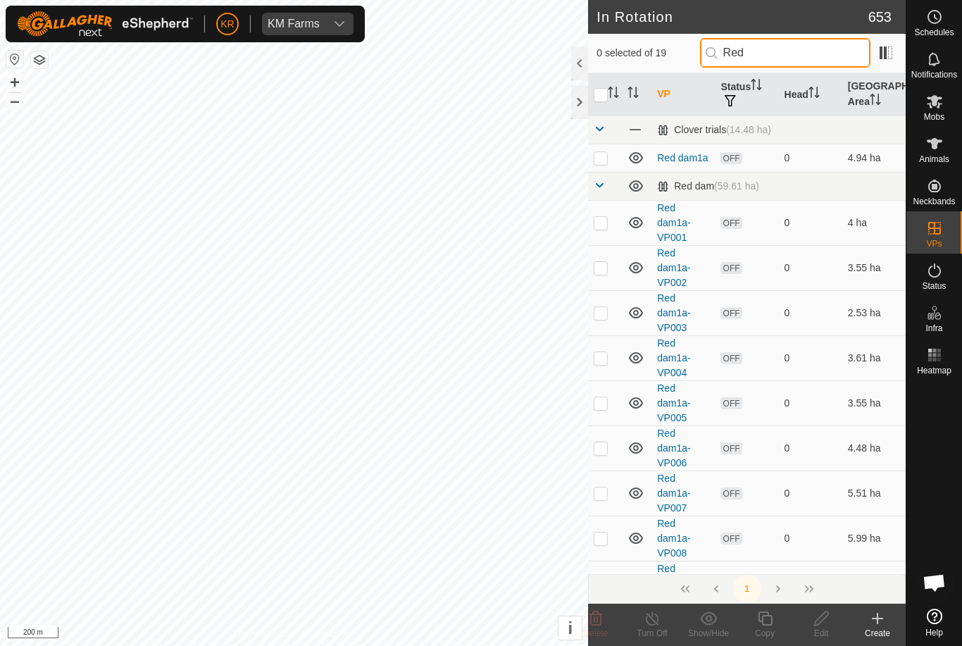
type input "Red"
click at [604, 156] on p-checkbox at bounding box center [601, 157] width 14 height 11
checkbox input "true"
